Goal: Transaction & Acquisition: Purchase product/service

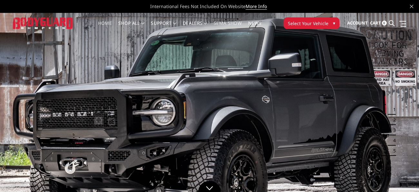
click at [236, 22] on link "SEMA Show" at bounding box center [228, 27] width 28 height 13
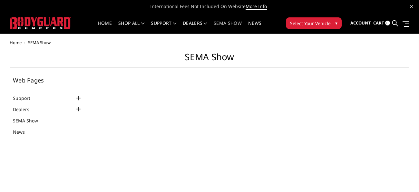
select select "US"
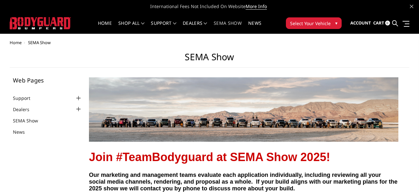
click at [313, 21] on span "Select Your Vehicle" at bounding box center [310, 23] width 41 height 7
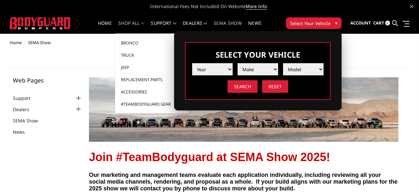
click at [138, 22] on link "shop all" at bounding box center [131, 27] width 26 height 13
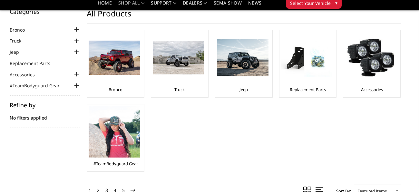
scroll to position [23, 0]
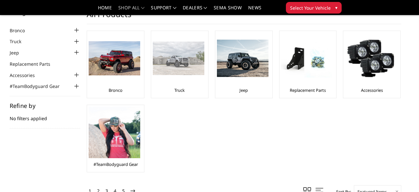
click at [179, 75] on div at bounding box center [179, 59] width 52 height 52
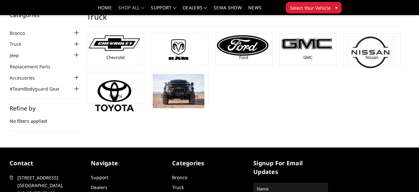
scroll to position [20, 0]
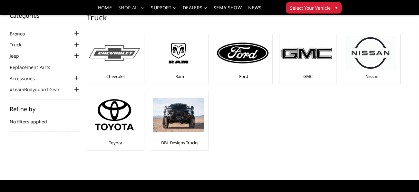
click at [132, 72] on div "Chevrolet" at bounding box center [116, 59] width 54 height 47
click at [133, 64] on div at bounding box center [115, 53] width 52 height 34
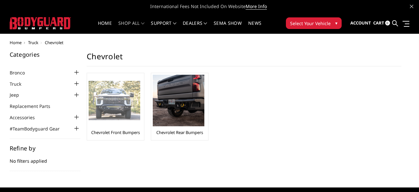
click at [133, 104] on img at bounding box center [115, 101] width 52 height 40
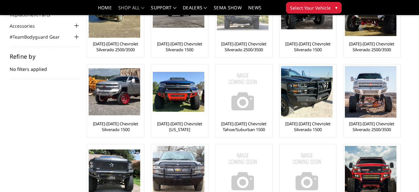
scroll to position [73, 0]
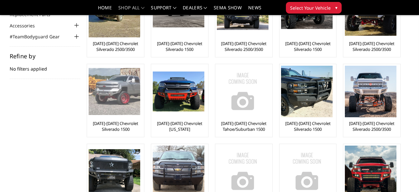
click at [124, 121] on link "[DATE]-[DATE] Chevrolet Silverado 1500" at bounding box center [116, 126] width 54 height 12
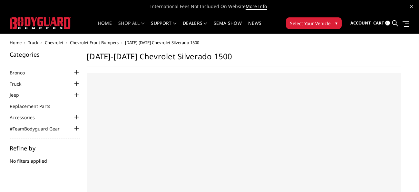
select select "US"
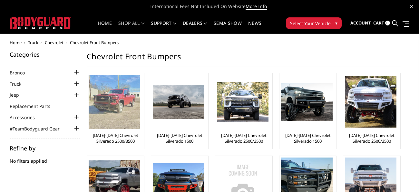
click at [132, 106] on img at bounding box center [115, 102] width 52 height 54
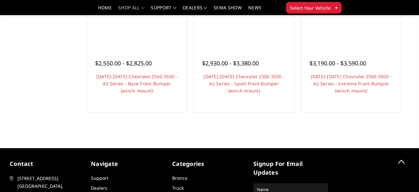
scroll to position [482, 0]
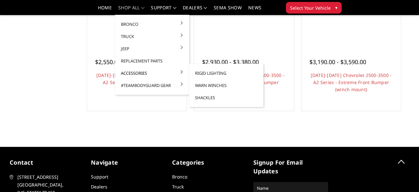
click at [143, 70] on link "Accessories" at bounding box center [152, 73] width 69 height 12
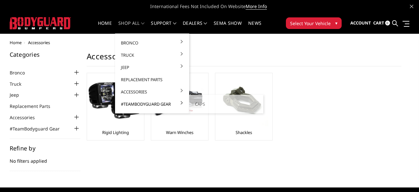
click at [137, 102] on link "#TeamBodyguard Gear" at bounding box center [152, 104] width 69 height 12
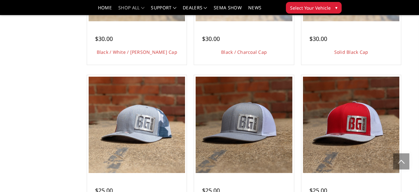
scroll to position [557, 0]
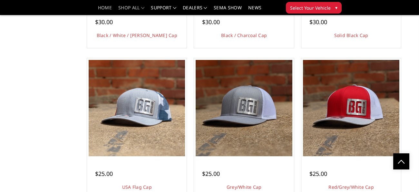
click at [108, 7] on link "Home" at bounding box center [105, 9] width 14 height 9
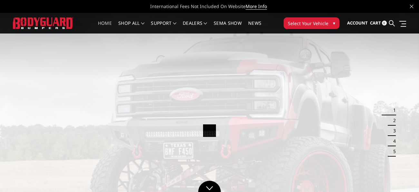
scroll to position [2, 0]
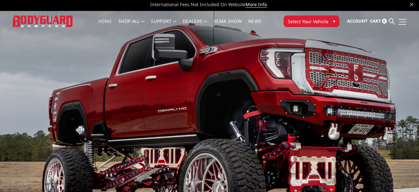
click at [403, 22] on span at bounding box center [402, 22] width 7 height 1
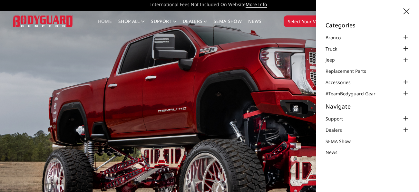
click at [411, 6] on div "Categories Bronco [DATE]-[DATE] Bronco Front [DATE]-[DATE] Bronco Rear [DATE]-[…" at bounding box center [367, 96] width 103 height 192
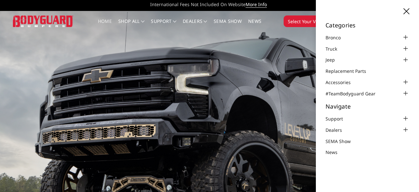
click at [403, 13] on icon at bounding box center [406, 11] width 6 height 6
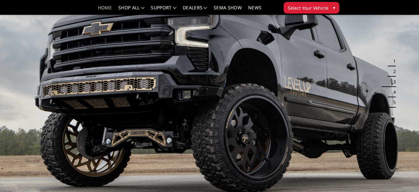
scroll to position [28, 0]
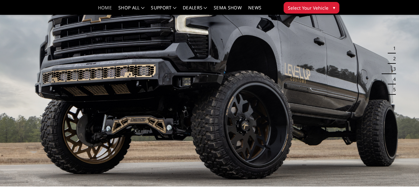
click at [386, 70] on li "3" at bounding box center [390, 69] width 10 height 10
click at [394, 80] on button "4" at bounding box center [392, 79] width 6 height 10
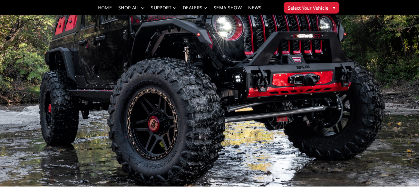
click at [392, 88] on button "5" at bounding box center [392, 89] width 6 height 10
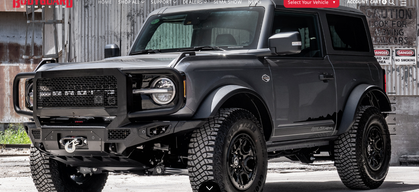
scroll to position [24, 0]
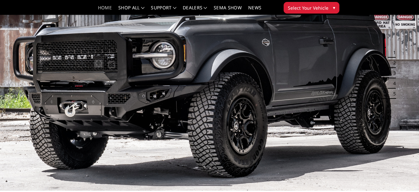
click at [396, 52] on ul "1 2 3 4 5" at bounding box center [390, 73] width 12 height 52
click at [395, 53] on button "1" at bounding box center [392, 52] width 6 height 10
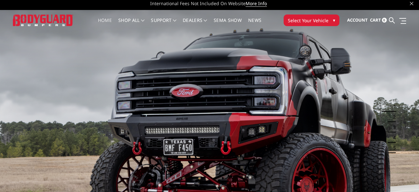
scroll to position [0, 0]
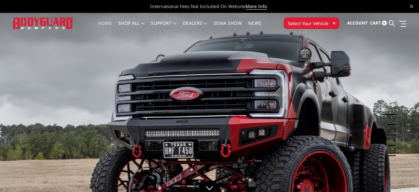
click at [392, 117] on button "2" at bounding box center [392, 120] width 6 height 10
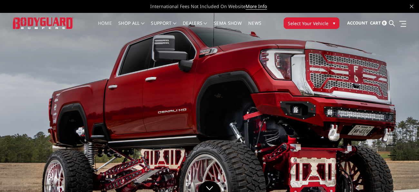
scroll to position [7, 0]
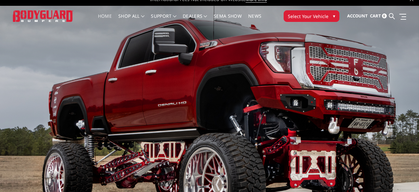
click at [392, 132] on button "4" at bounding box center [392, 133] width 6 height 10
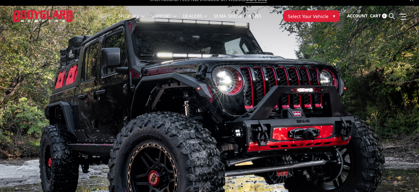
click at [392, 124] on button "3" at bounding box center [392, 123] width 6 height 10
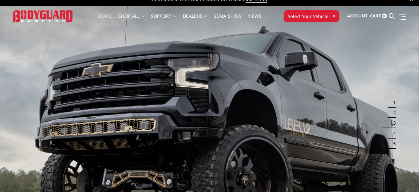
click at [392, 130] on button "4" at bounding box center [392, 133] width 6 height 10
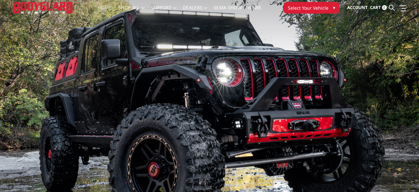
scroll to position [17, 0]
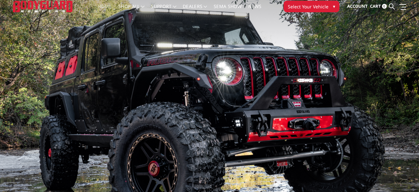
click at [391, 142] on img at bounding box center [209, 112] width 419 height 235
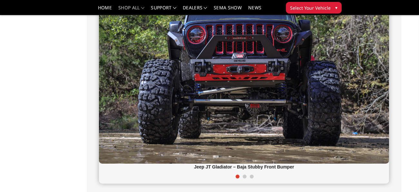
scroll to position [228, 0]
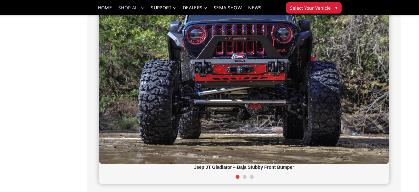
click at [242, 177] on div at bounding box center [244, 177] width 290 height 13
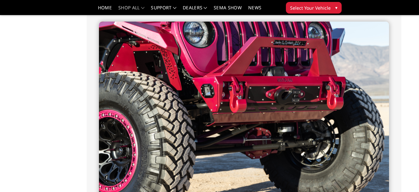
scroll to position [176, 0]
